Goal: Information Seeking & Learning: Understand process/instructions

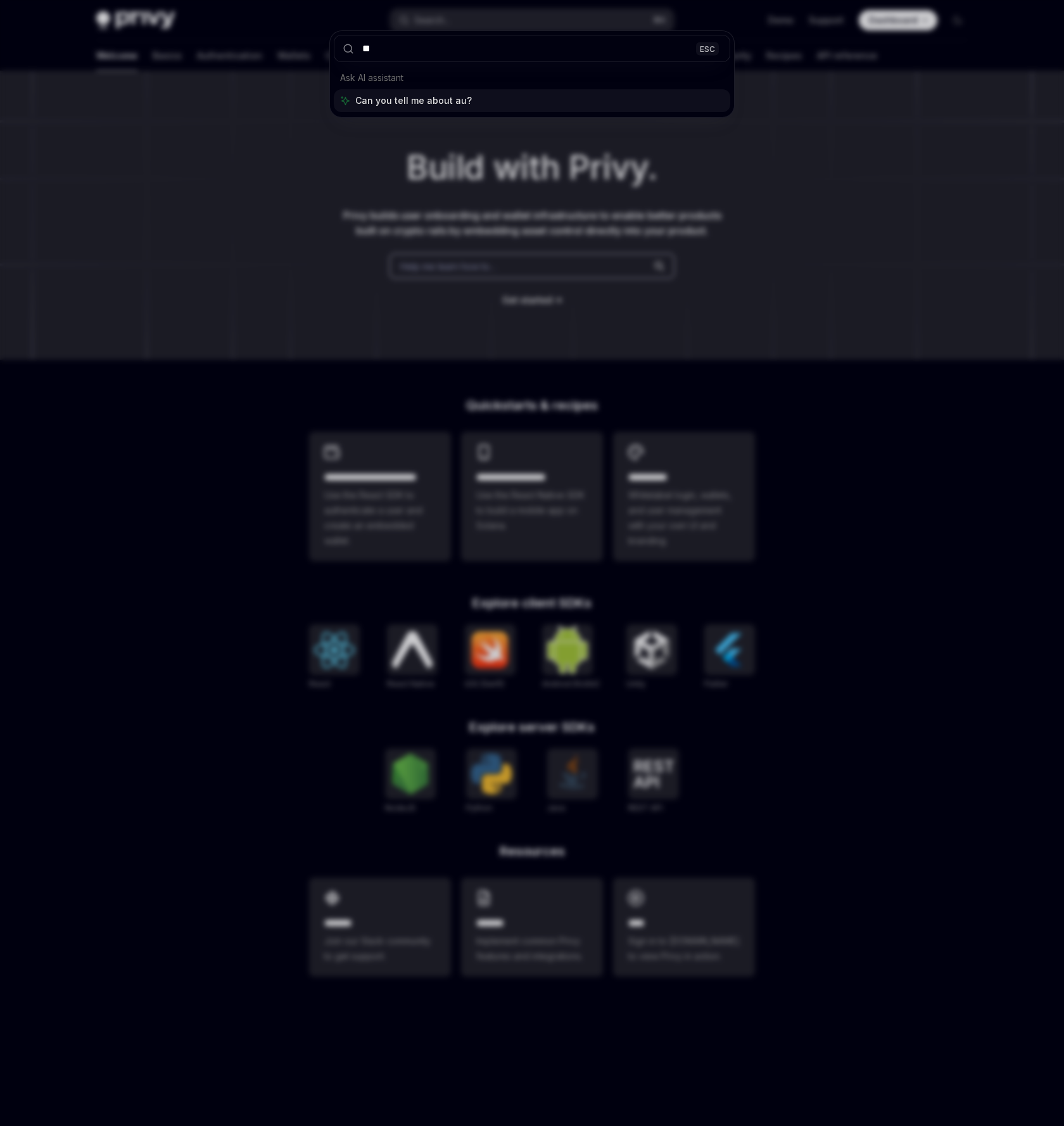
type input "***"
type textarea "*"
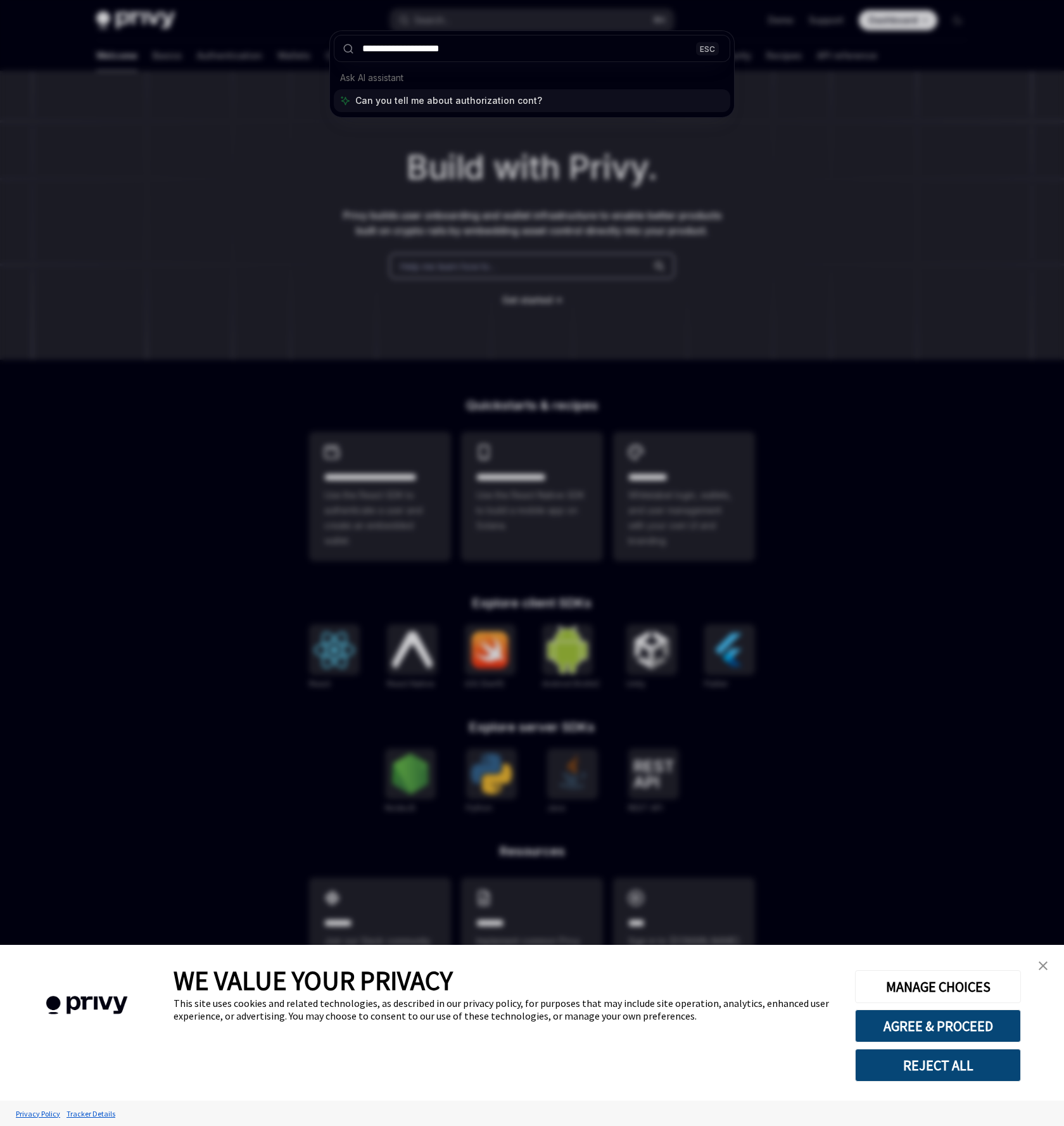
type input "**********"
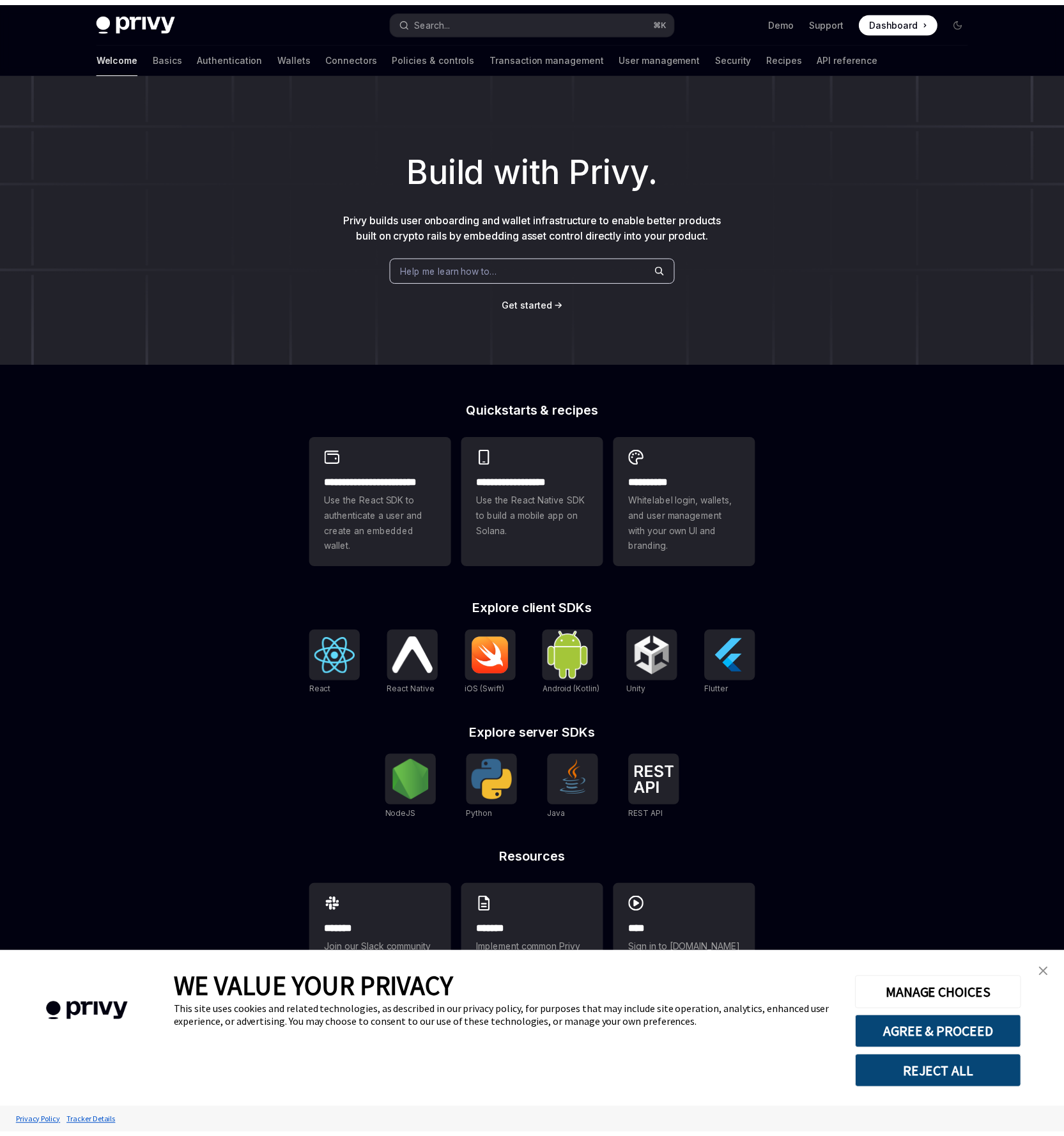
scroll to position [71, 0]
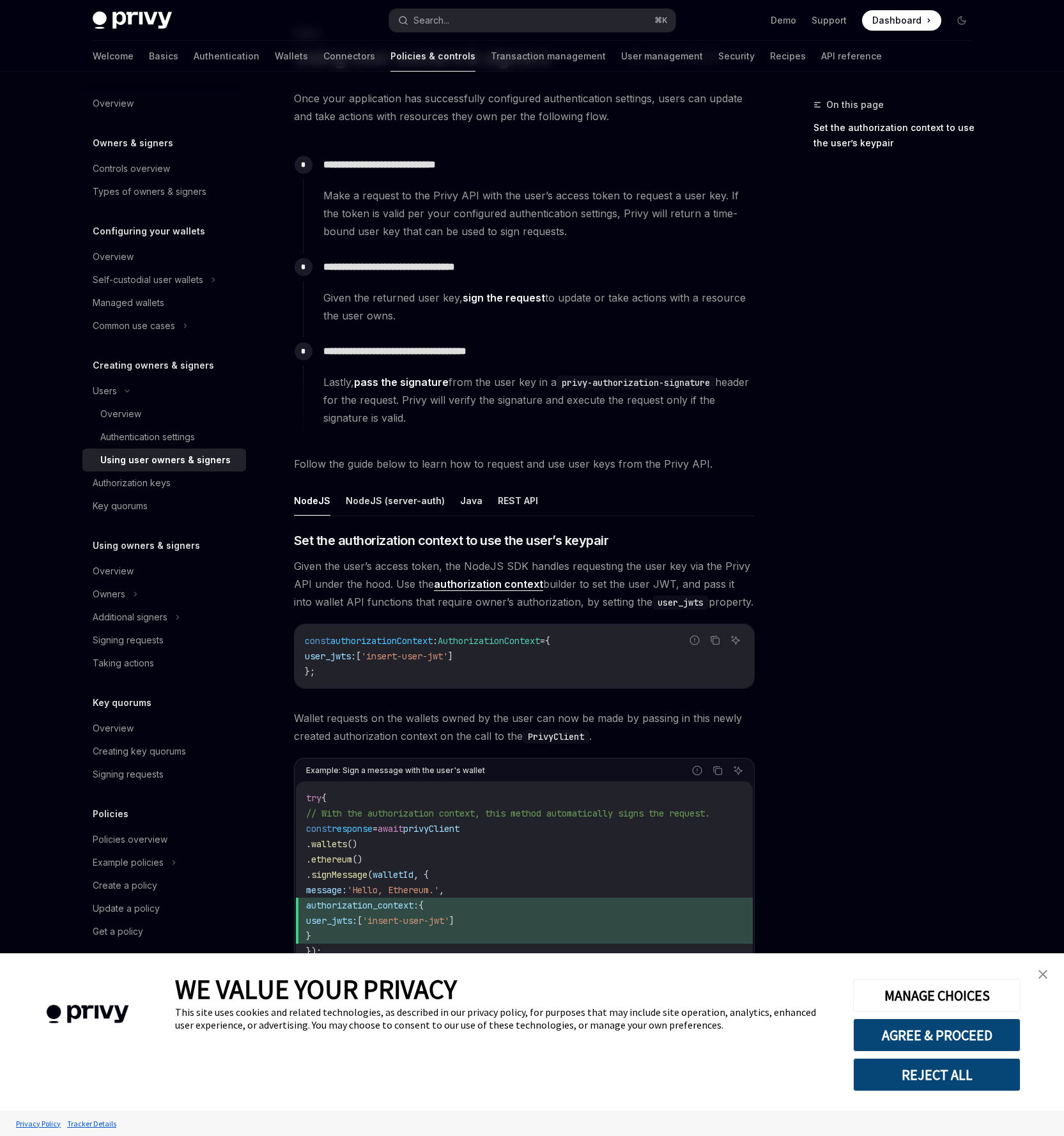
click at [491, 583] on link "authorization context" at bounding box center [489, 584] width 110 height 13
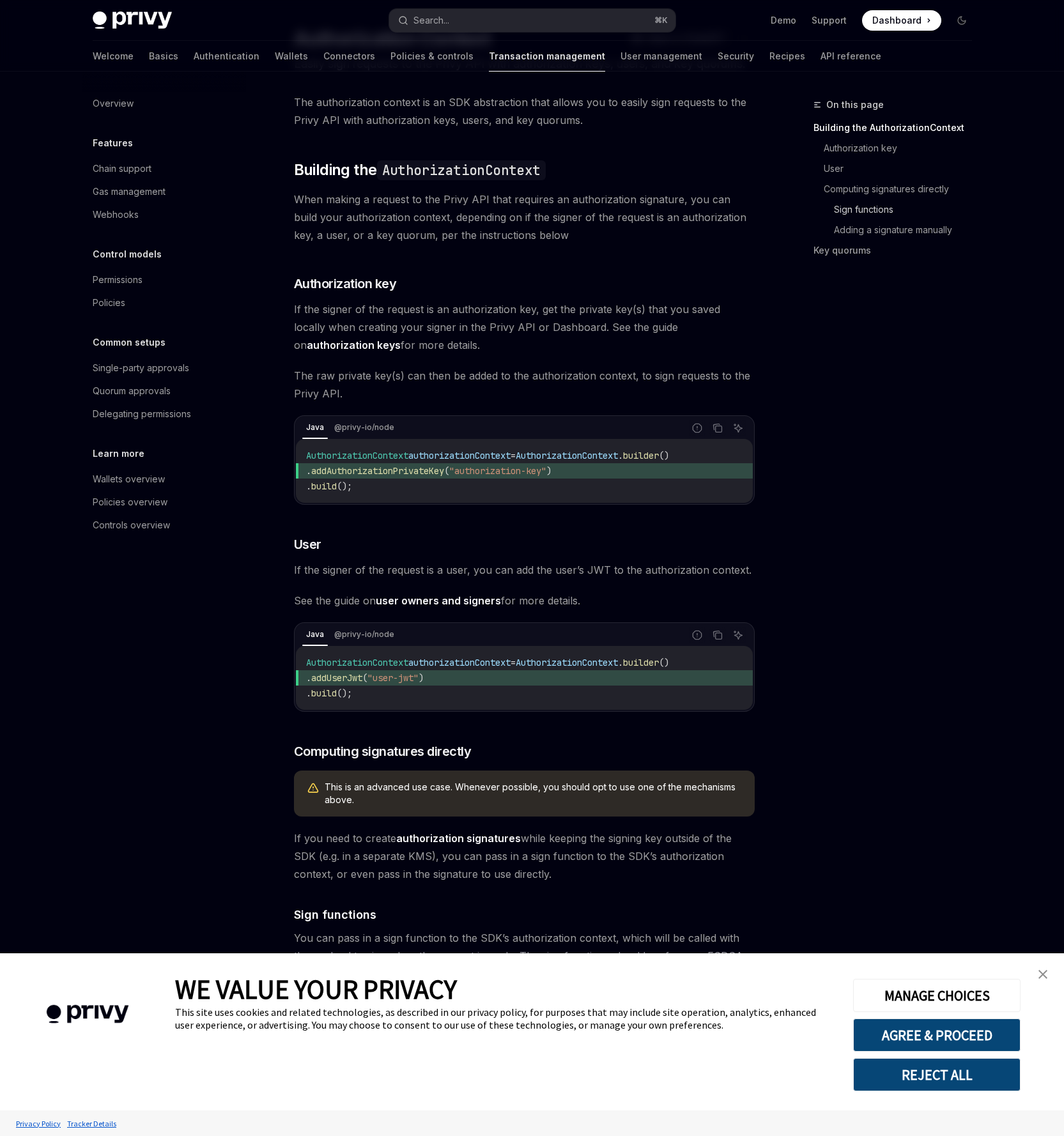
click at [877, 203] on link "Sign functions" at bounding box center [908, 209] width 149 height 21
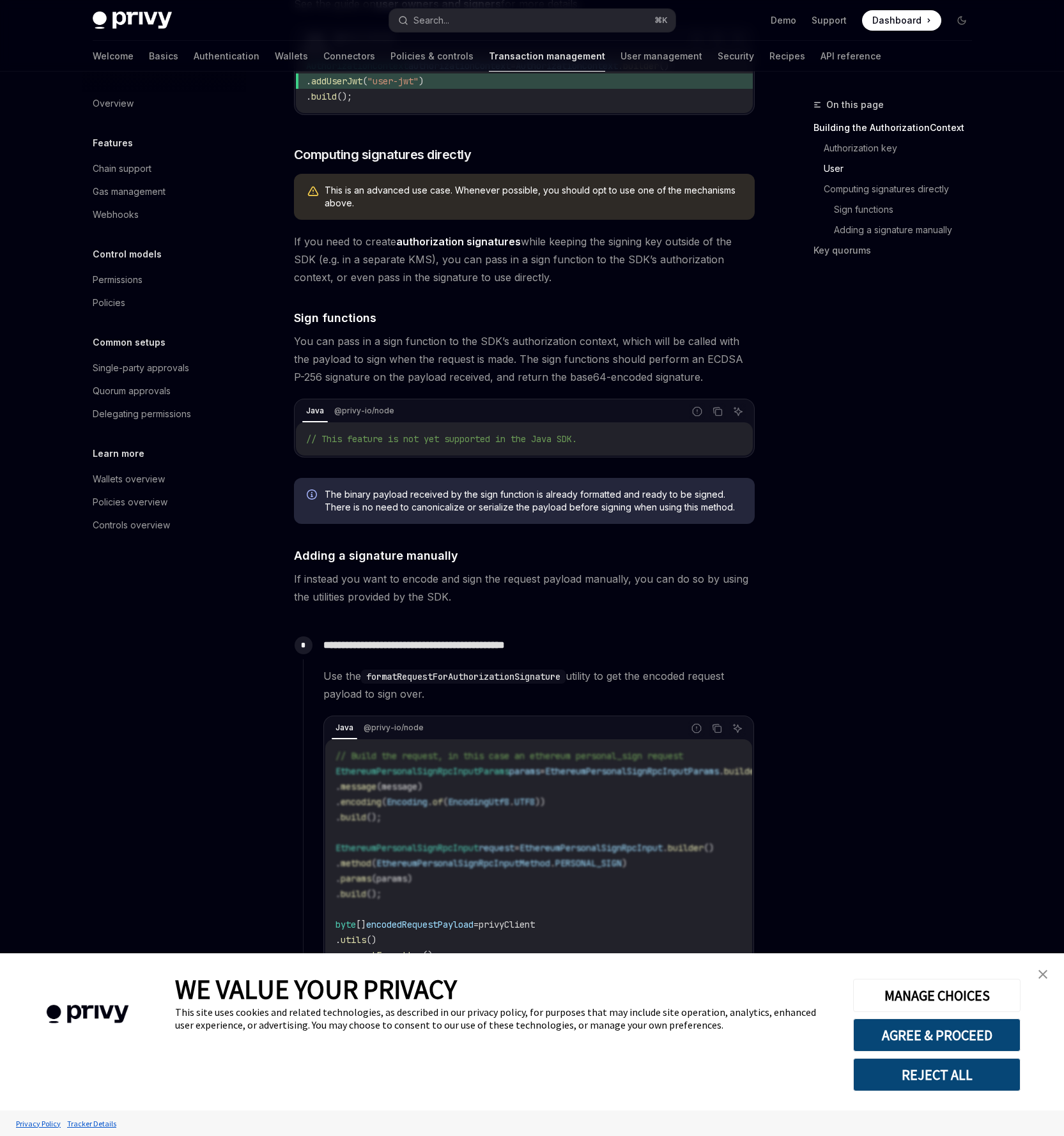
scroll to position [670, 0]
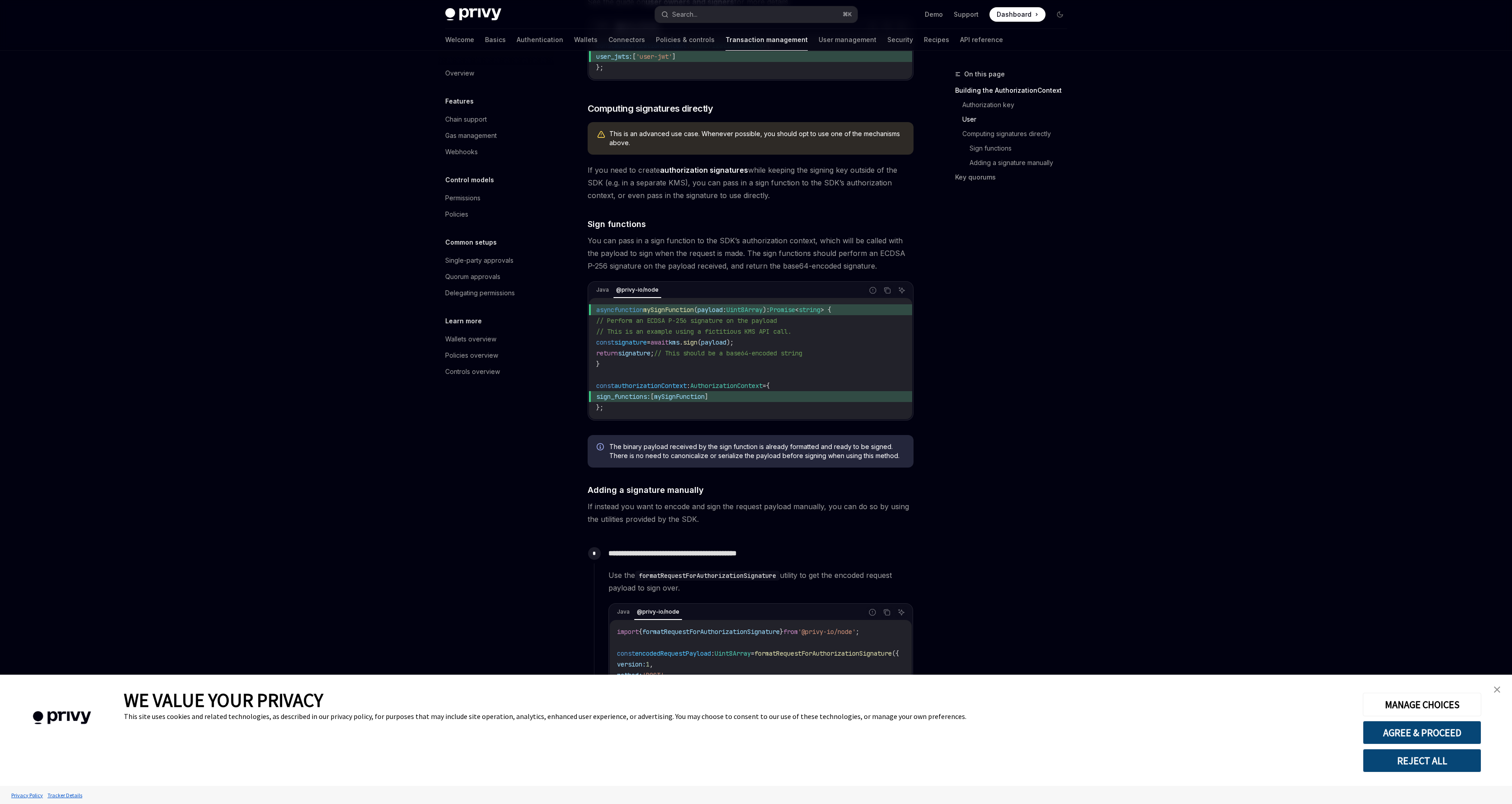
type textarea "*"
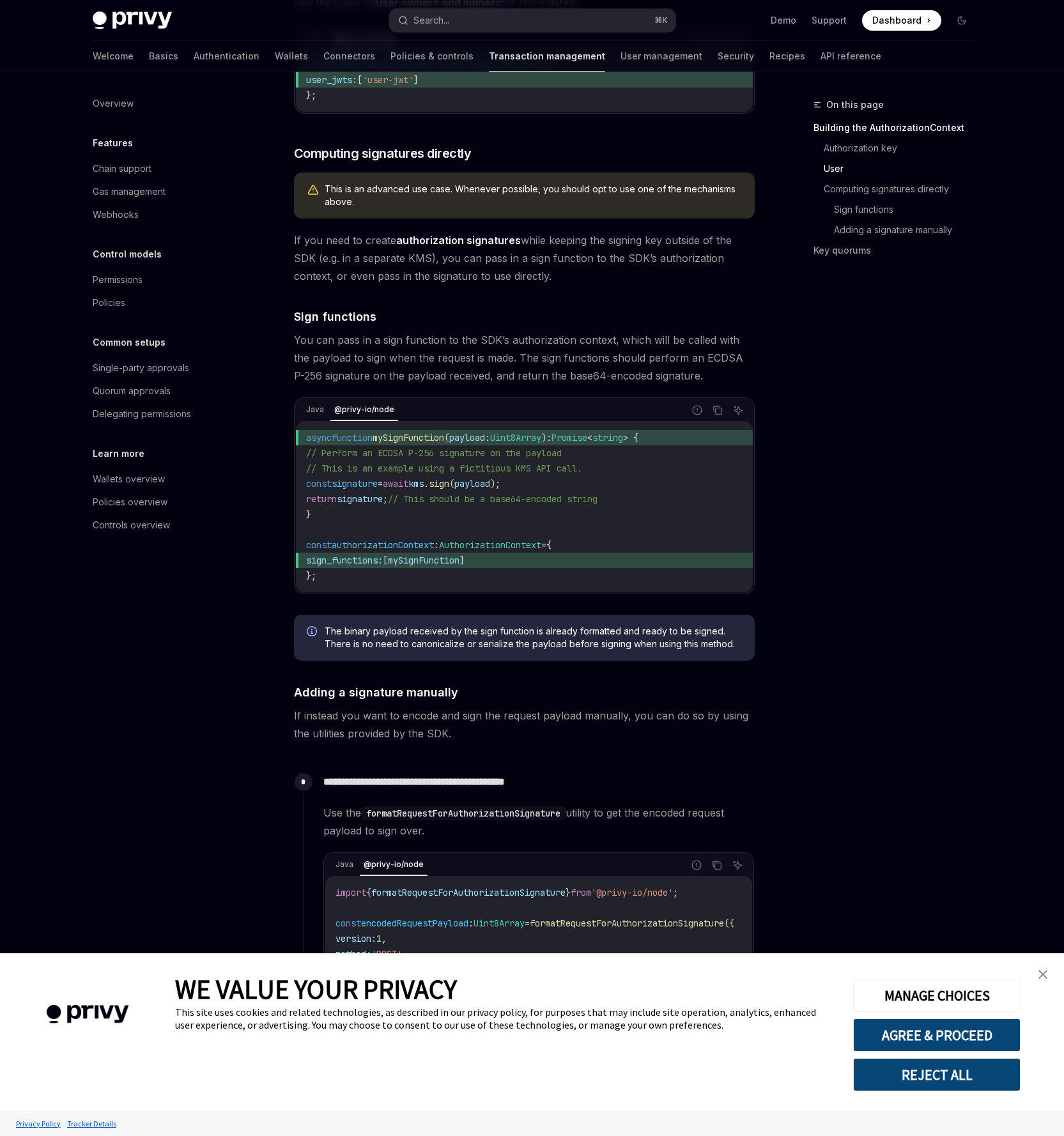
click at [279, 319] on icon "Navigate to header" at bounding box center [276, 317] width 9 height 5
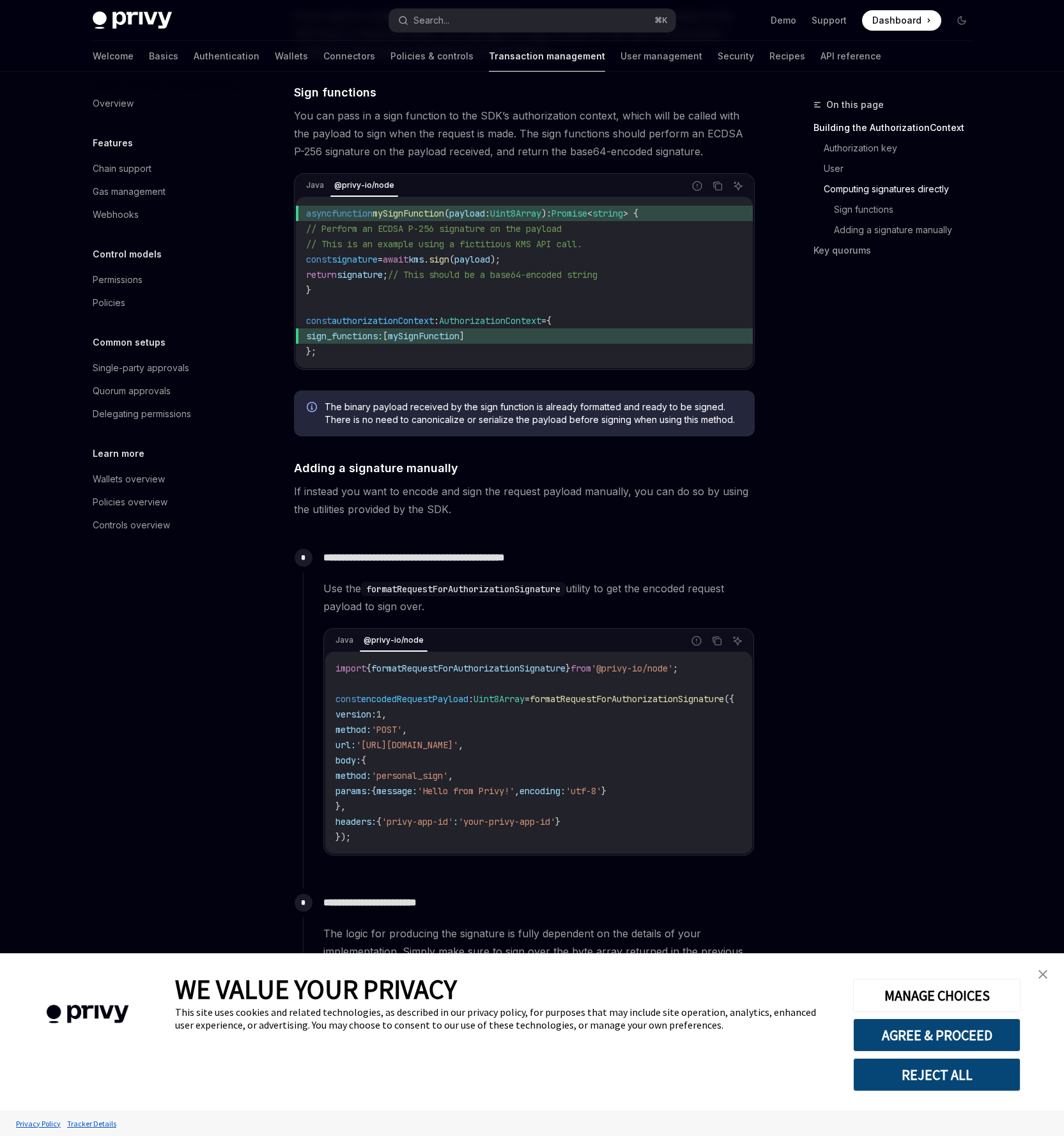
scroll to position [899, 0]
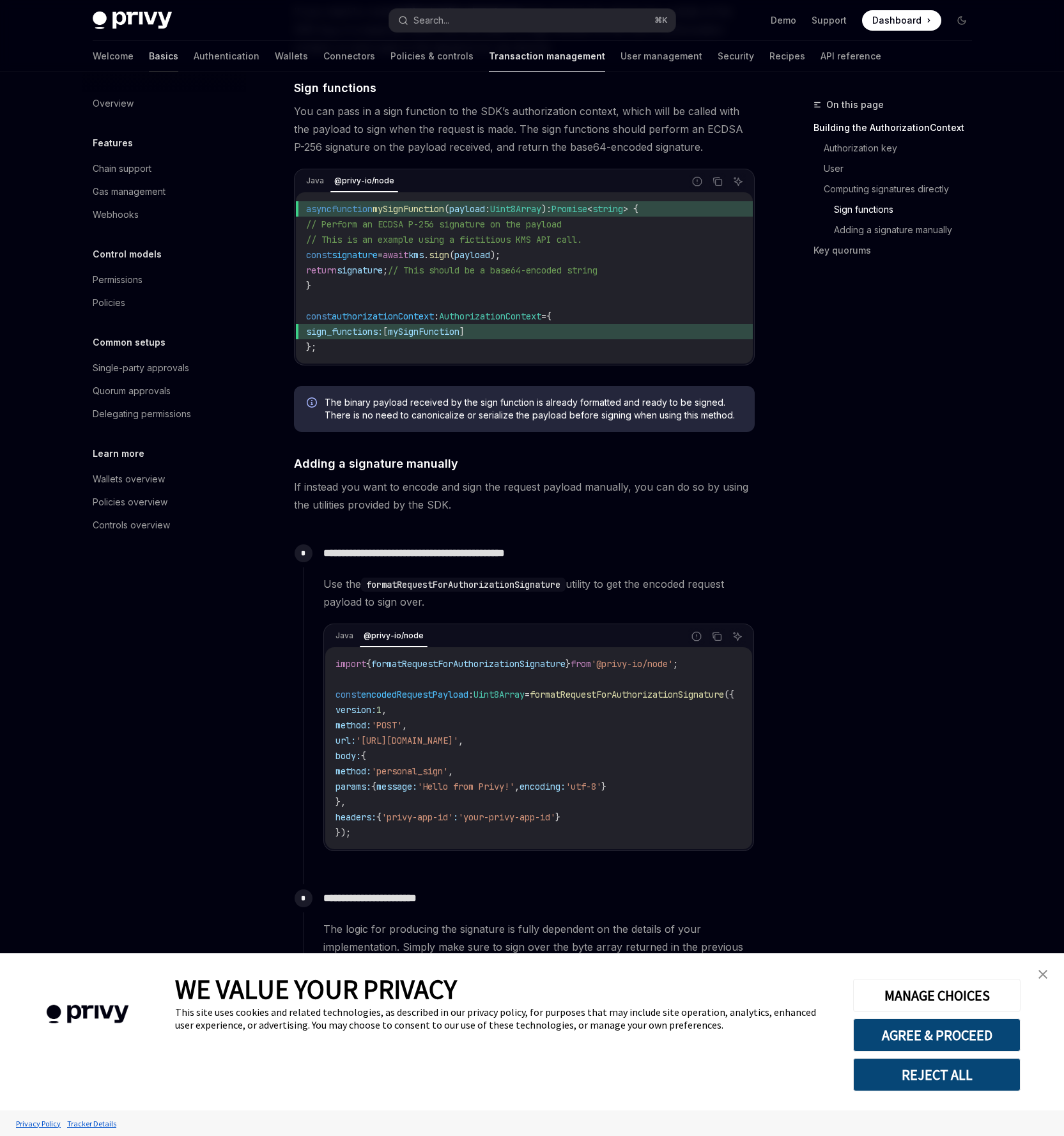
click at [149, 56] on link "Basics" at bounding box center [163, 56] width 29 height 31
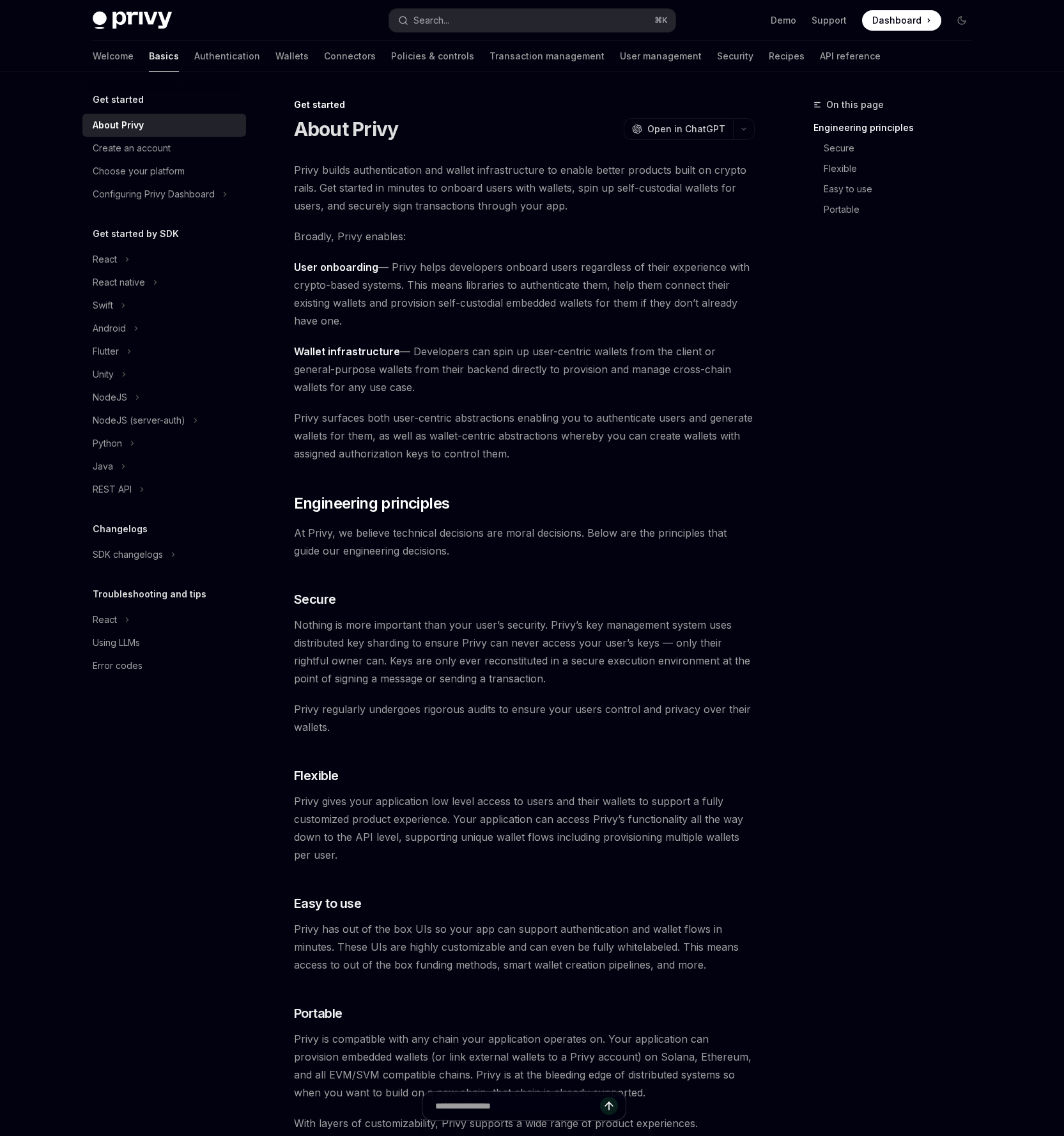
click at [164, 419] on div "NodeJS (server-auth)" at bounding box center [139, 420] width 93 height 15
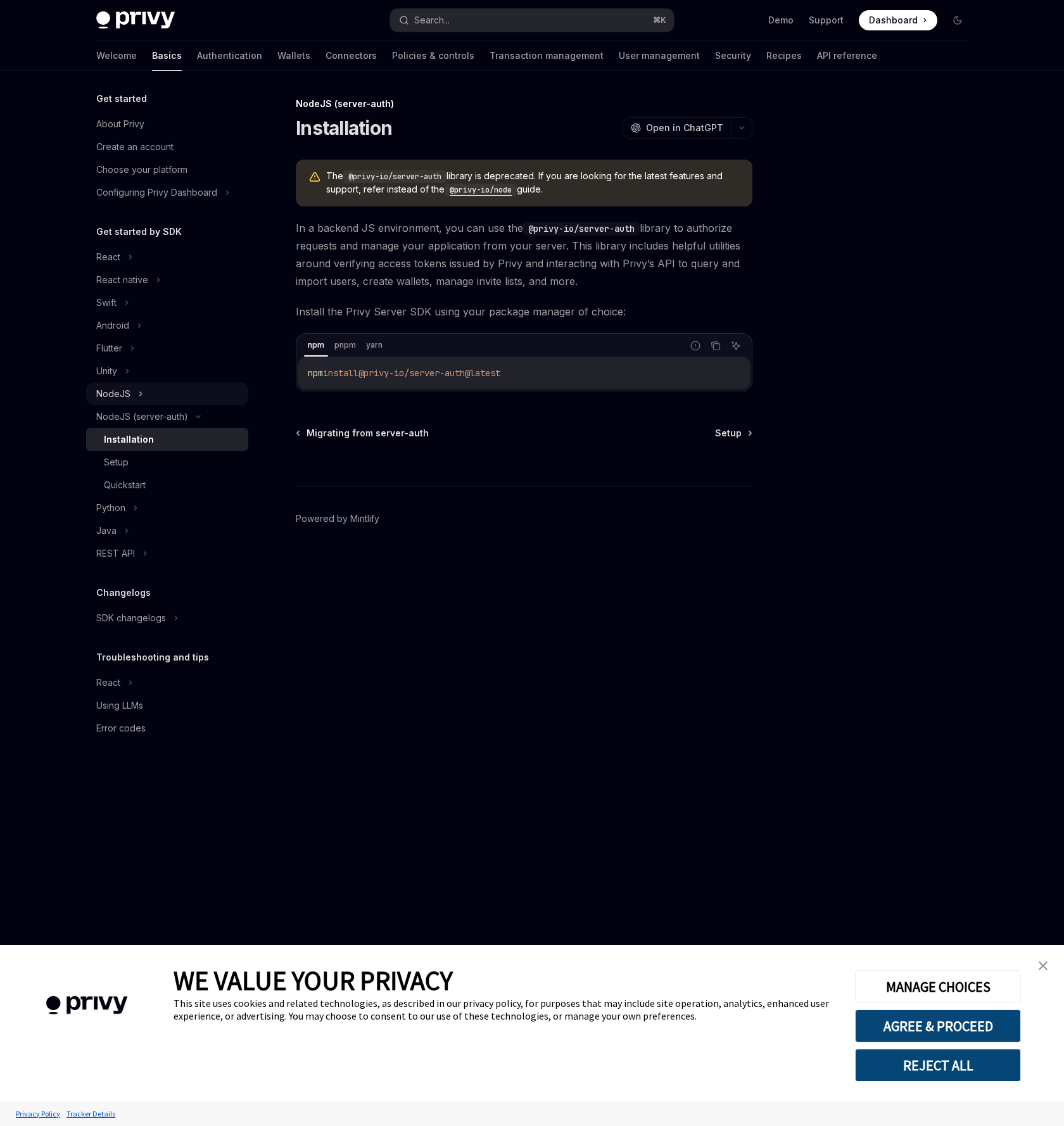
click at [125, 396] on div "NodeJS" at bounding box center [113, 394] width 35 height 15
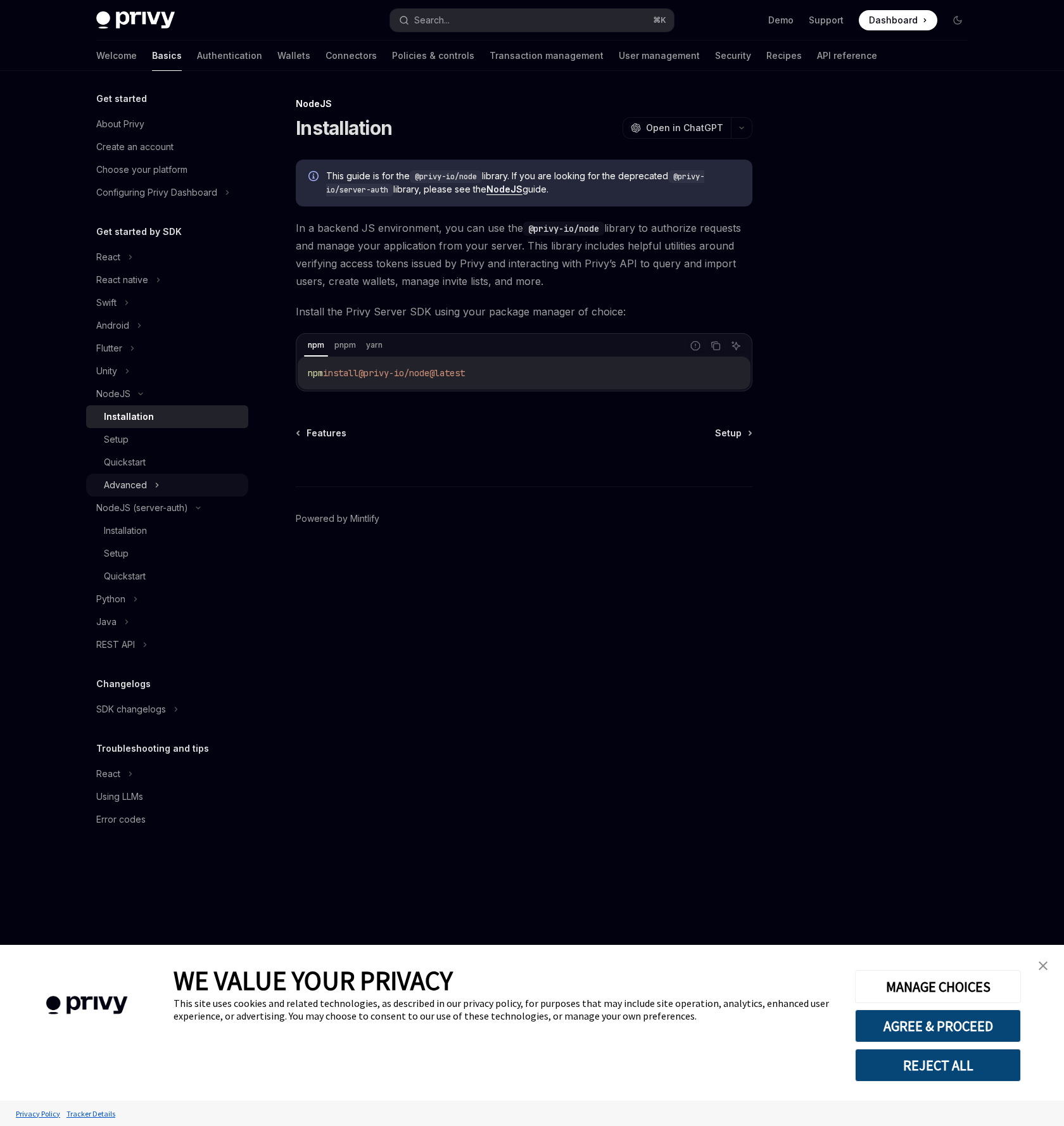
click at [159, 484] on icon at bounding box center [157, 485] width 5 height 15
type textarea "*"
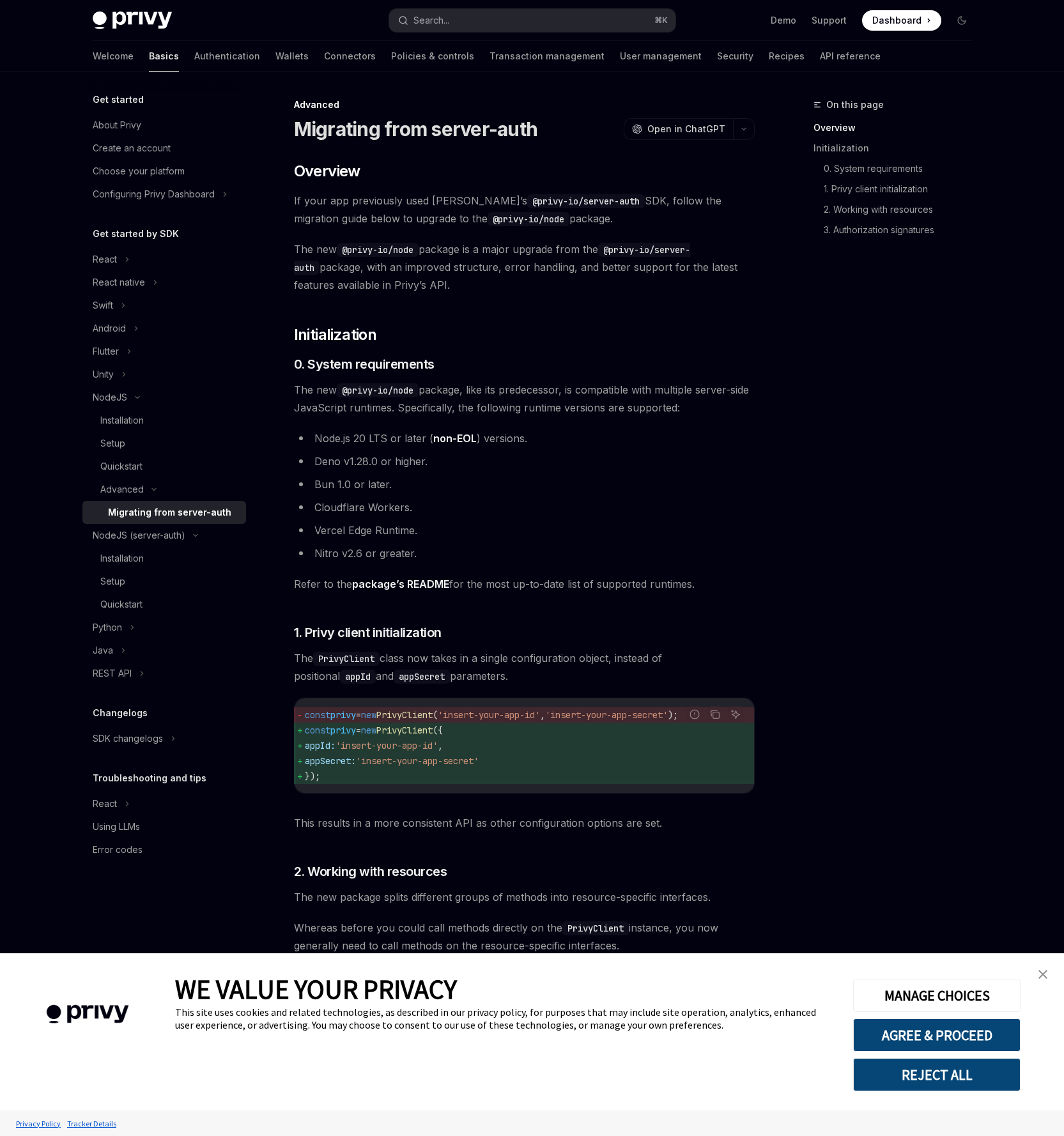
click at [520, 379] on div "​ Overview If your app previously used Privy’s @privy-io/server-auth SDK, follo…" at bounding box center [524, 1095] width 461 height 1870
